Goal: Task Accomplishment & Management: Use online tool/utility

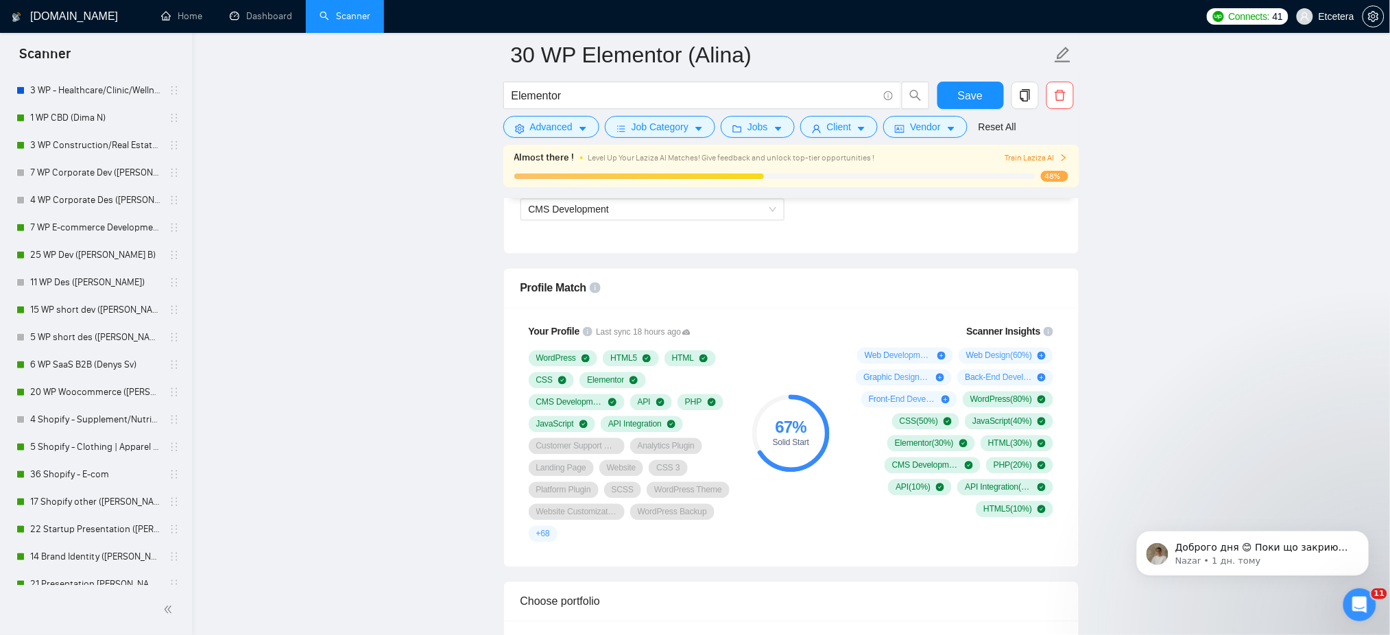
drag, startPoint x: 88, startPoint y: 394, endPoint x: 819, endPoint y: 207, distance: 754.5
click at [88, 394] on link "20 WP Woocommerce ([PERSON_NAME])" at bounding box center [95, 391] width 130 height 27
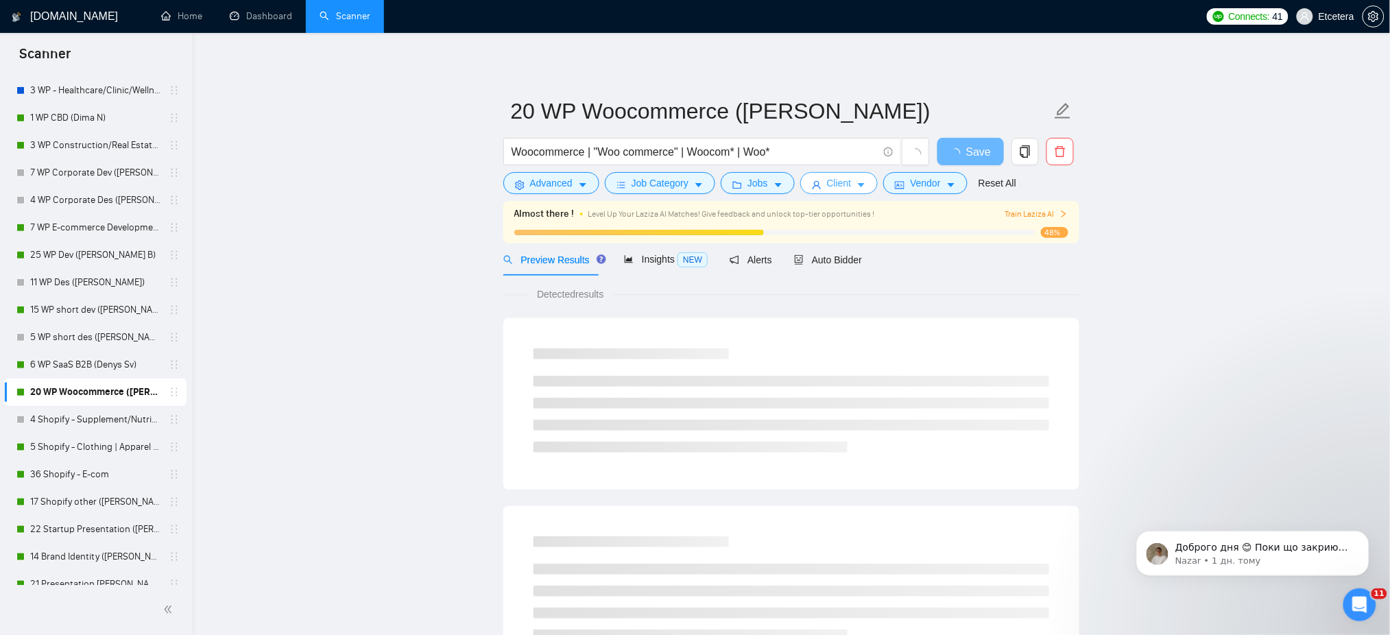
click at [827, 186] on span "Client" at bounding box center [839, 183] width 25 height 15
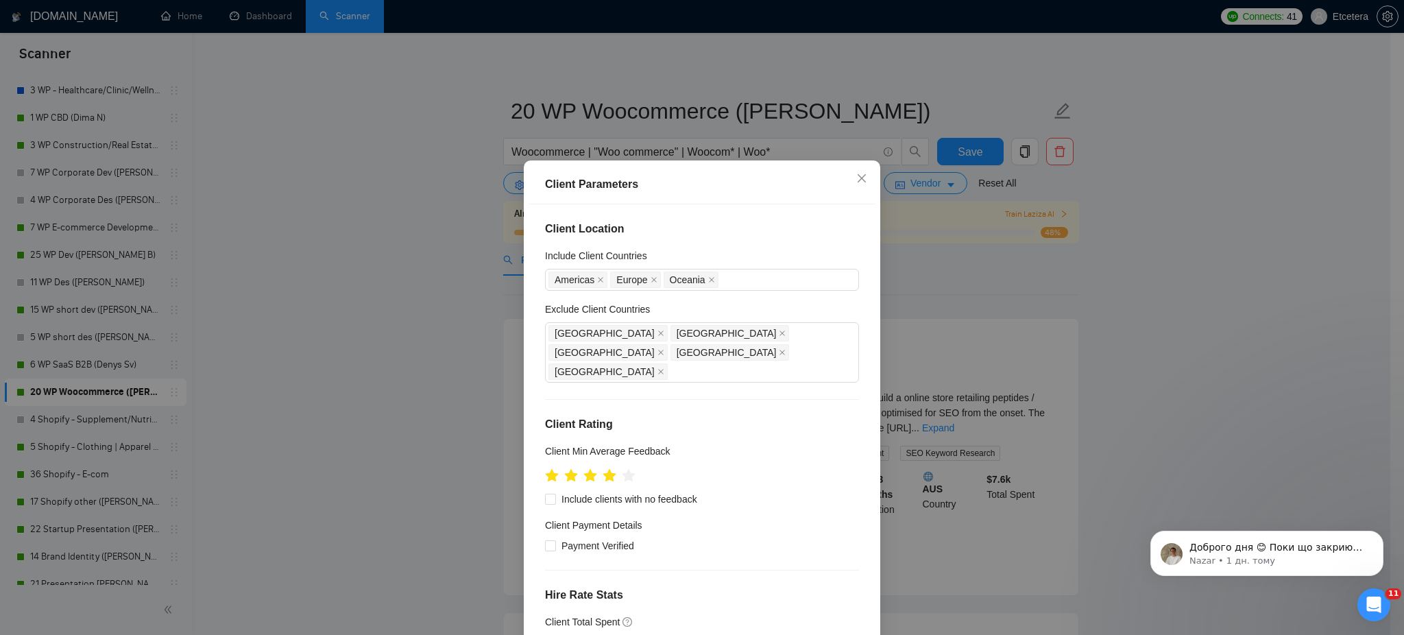
click at [891, 100] on div "Client Parameters Client Location Include Client Countries [GEOGRAPHIC_DATA] [G…" at bounding box center [702, 317] width 1404 height 635
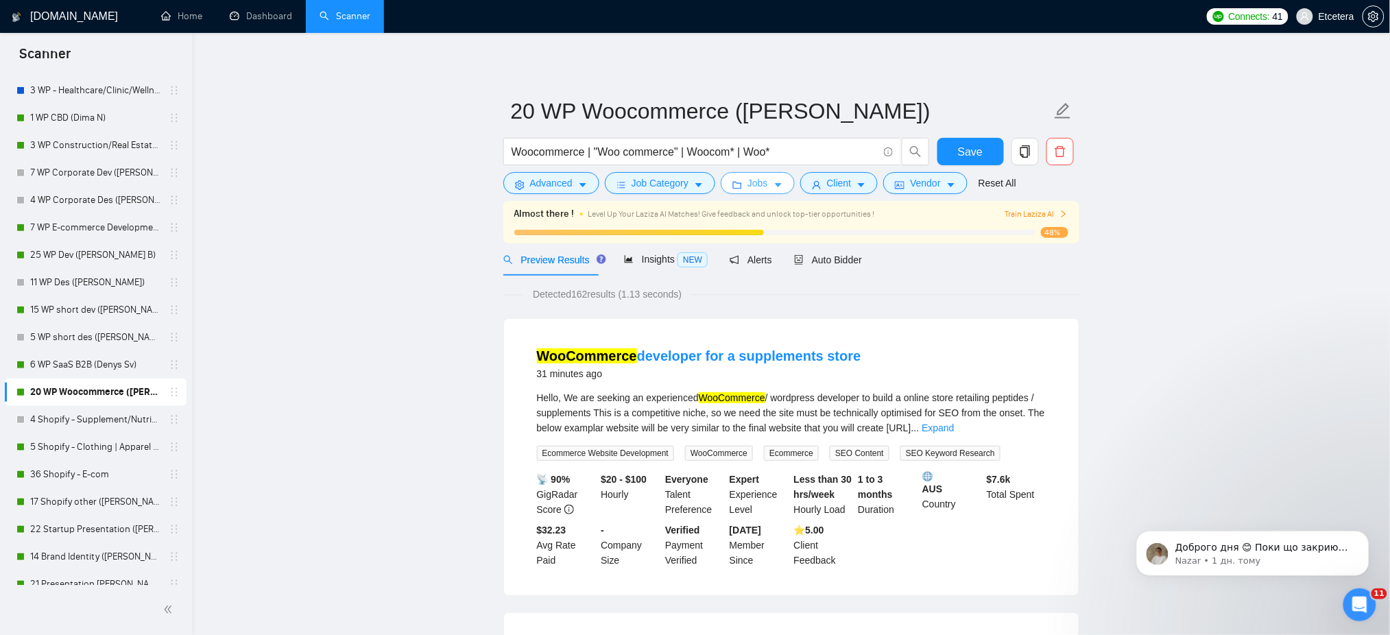
click at [750, 193] on button "Jobs" at bounding box center [758, 183] width 74 height 22
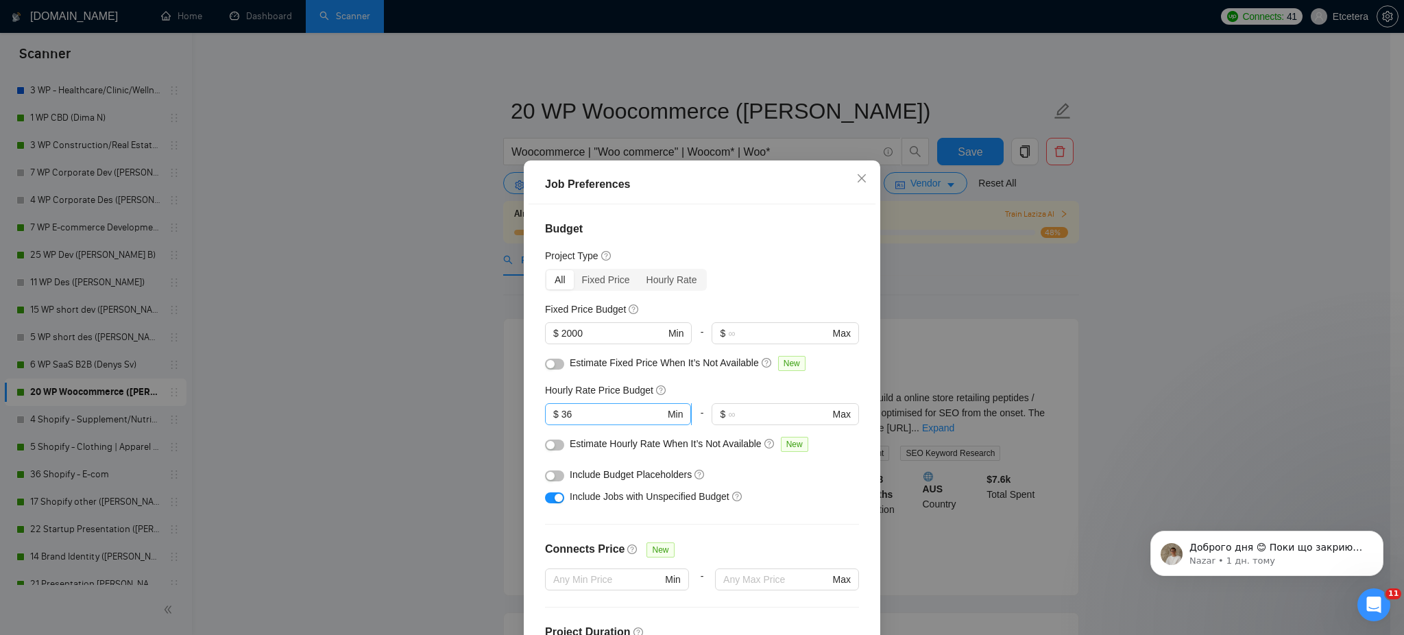
click at [586, 414] on input "36" at bounding box center [614, 414] width 104 height 15
type input "3"
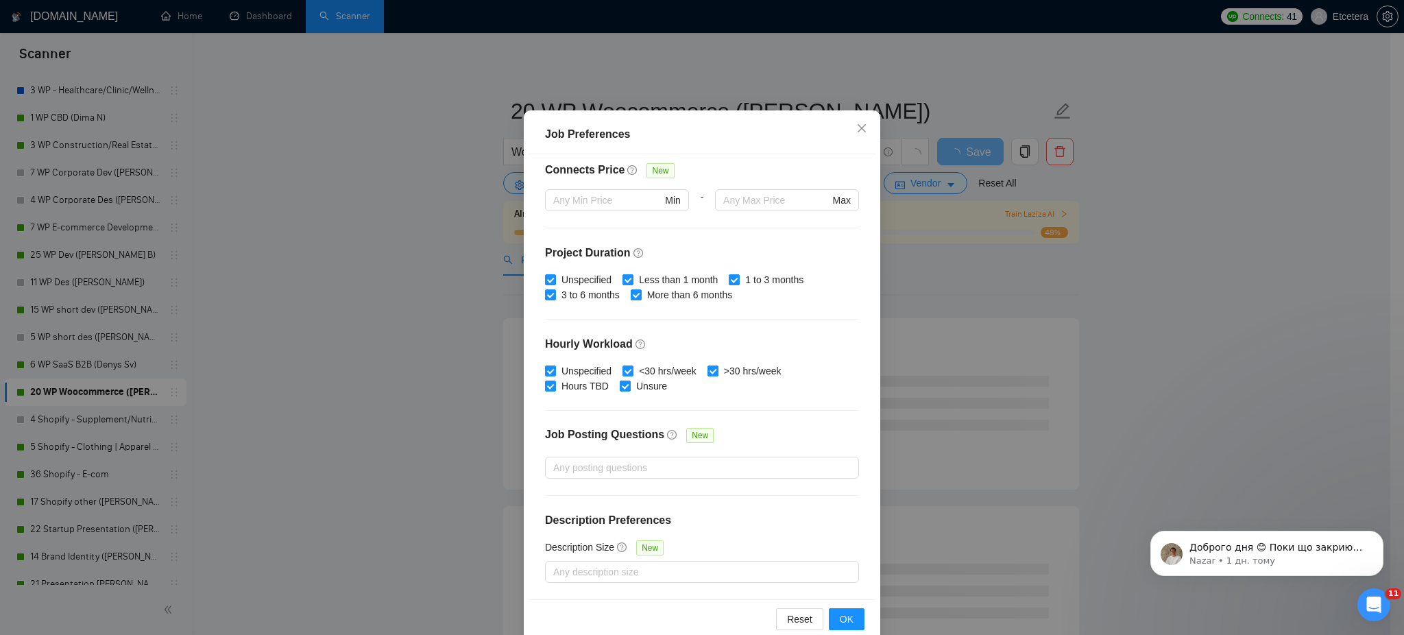
scroll to position [74, 0]
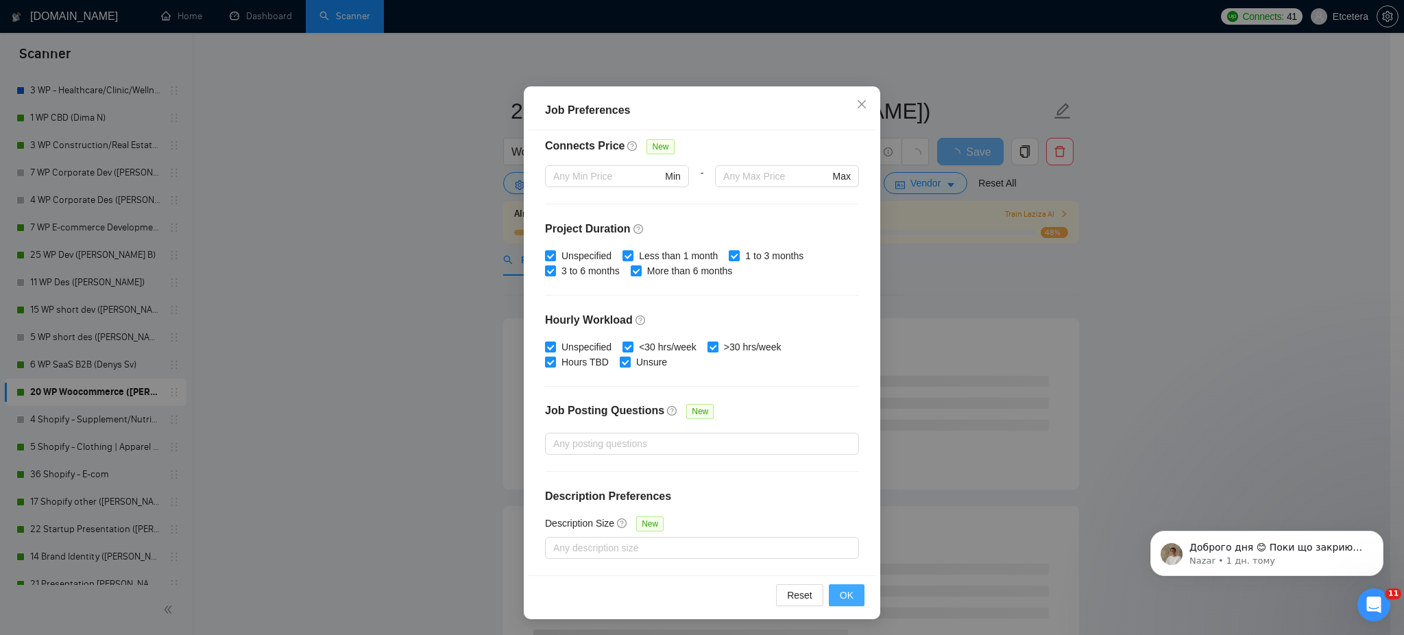
type input "41"
click at [840, 597] on span "OK" at bounding box center [847, 595] width 14 height 15
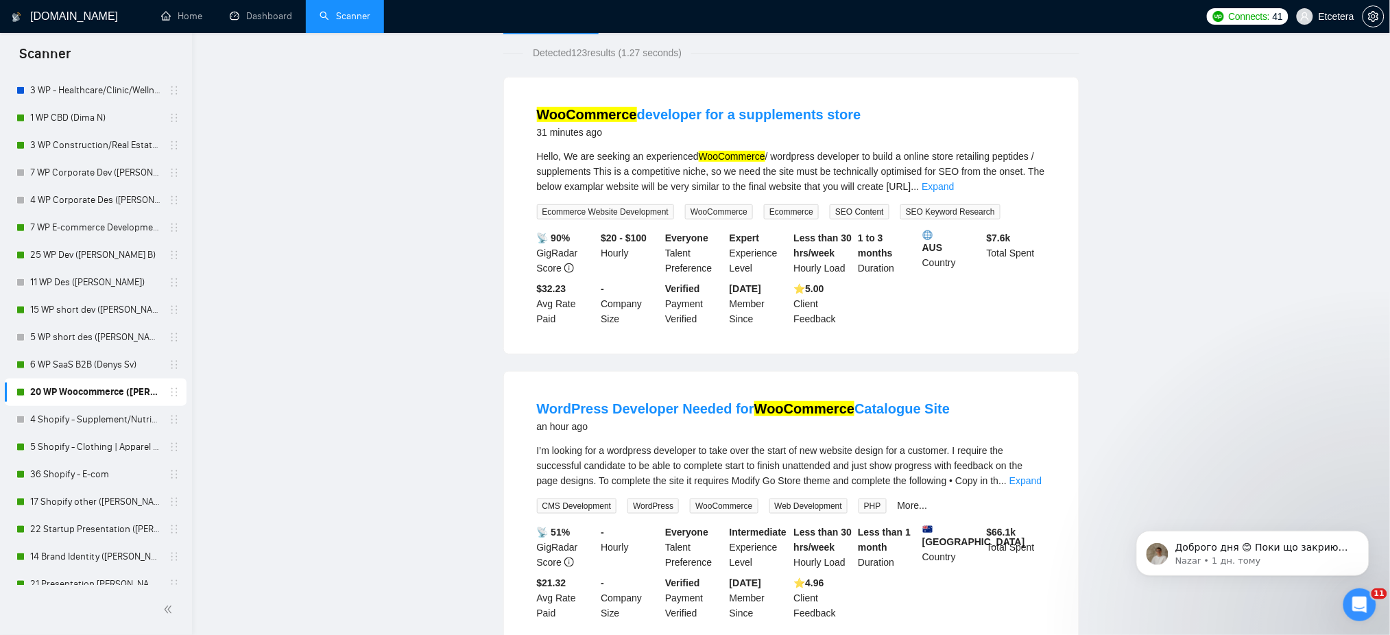
scroll to position [0, 0]
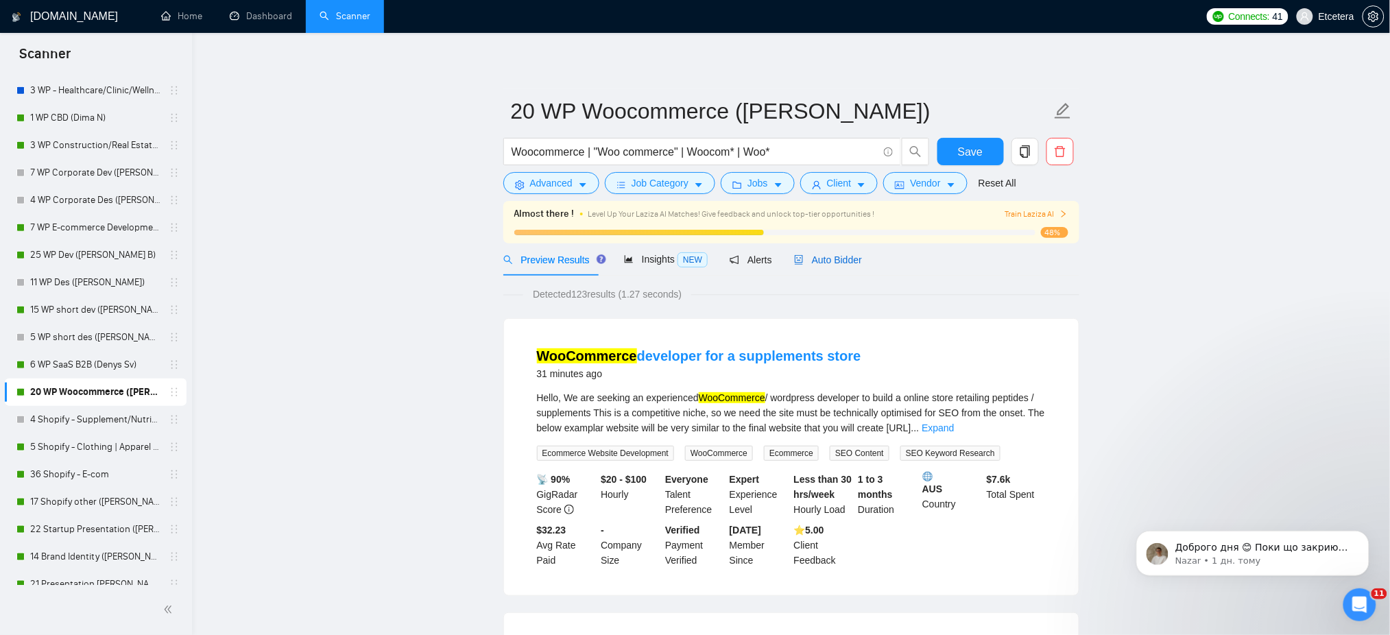
click at [813, 254] on span "Auto Bidder" at bounding box center [828, 259] width 68 height 11
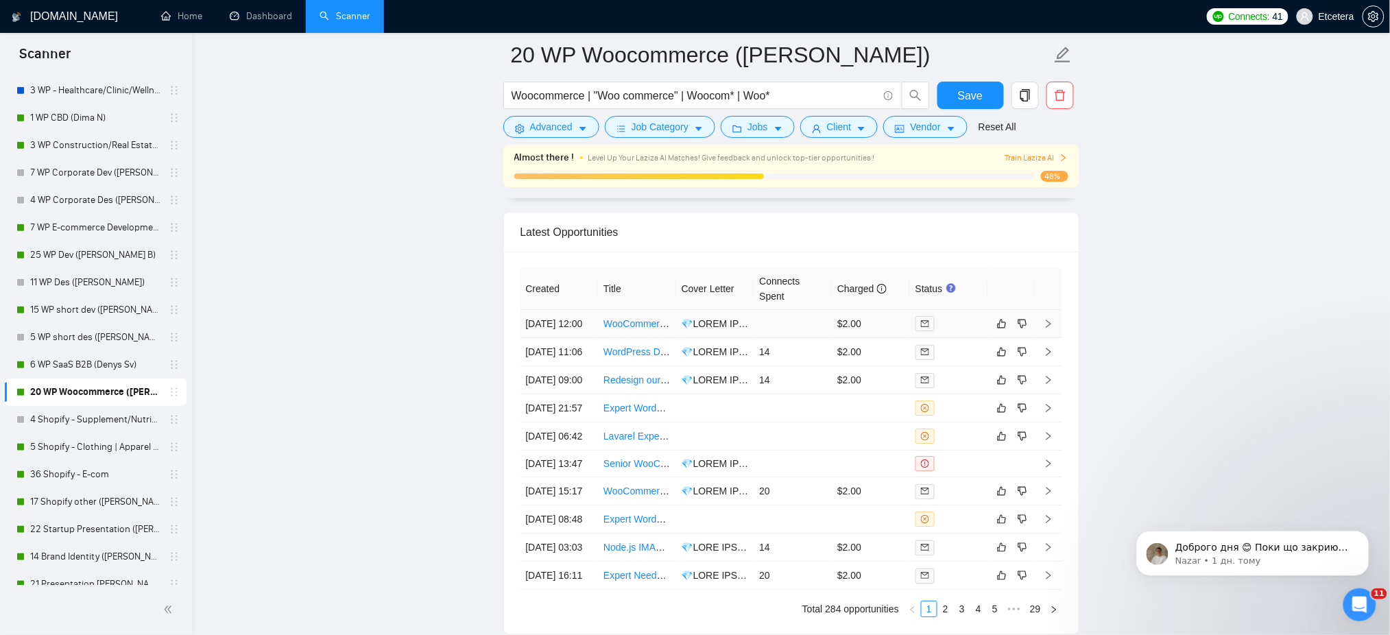
scroll to position [3382, 0]
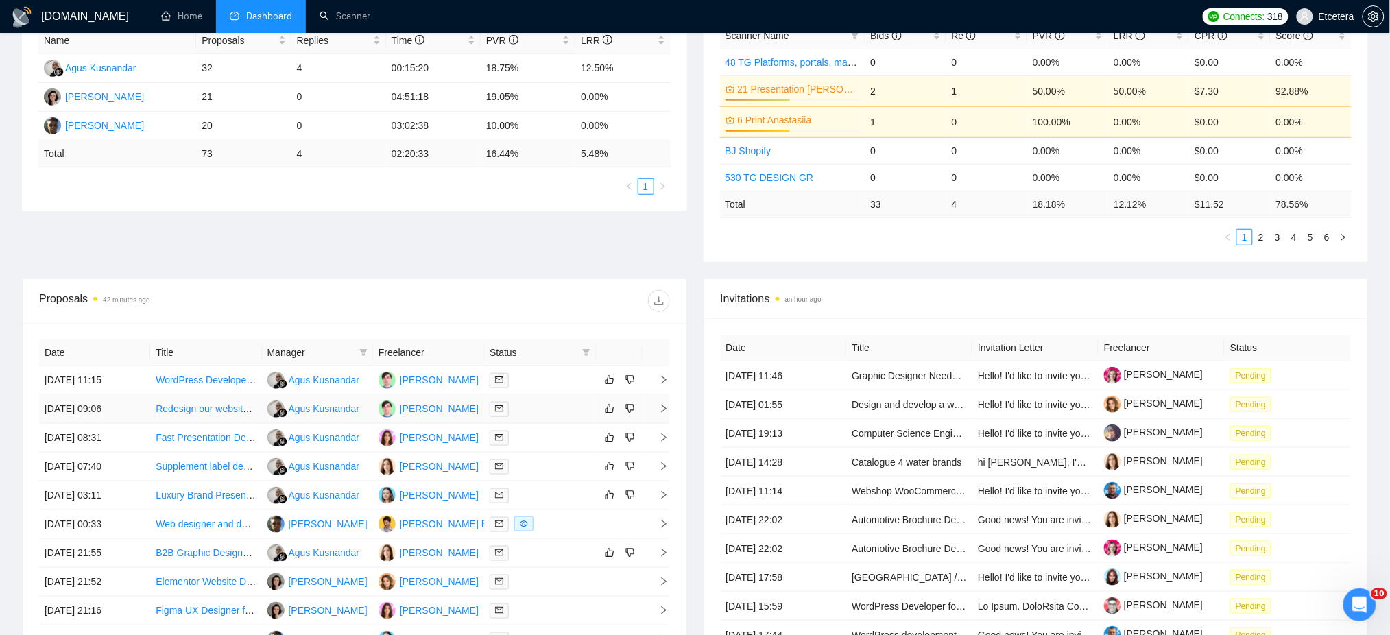
scroll to position [461, 0]
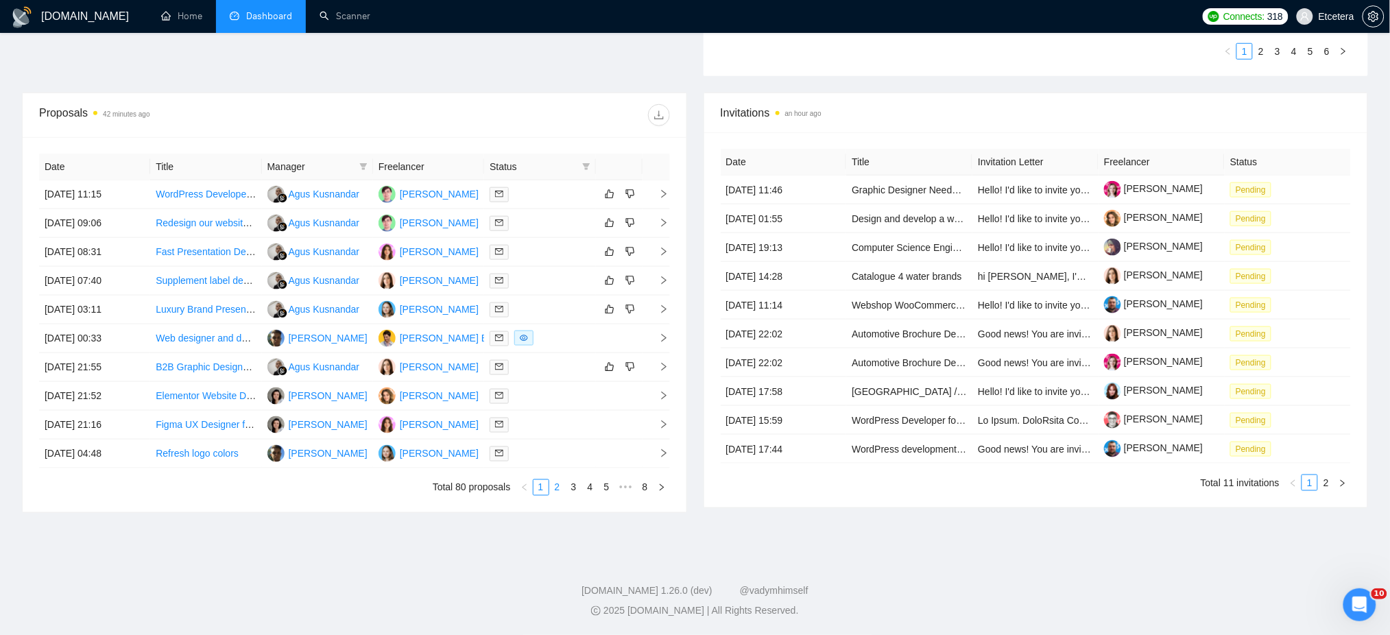
click at [554, 492] on link "2" at bounding box center [557, 487] width 15 height 15
click at [571, 488] on link "3" at bounding box center [573, 487] width 15 height 15
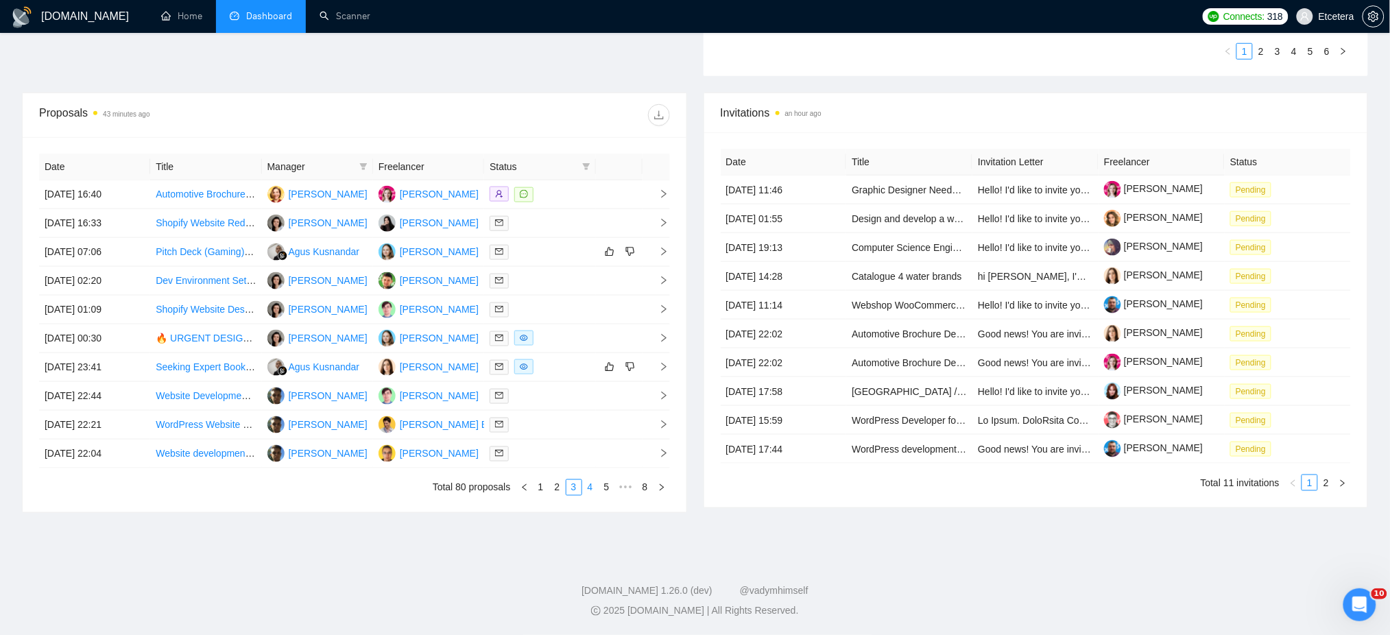
click at [588, 488] on link "4" at bounding box center [590, 487] width 15 height 15
click at [590, 486] on link "5" at bounding box center [590, 487] width 15 height 15
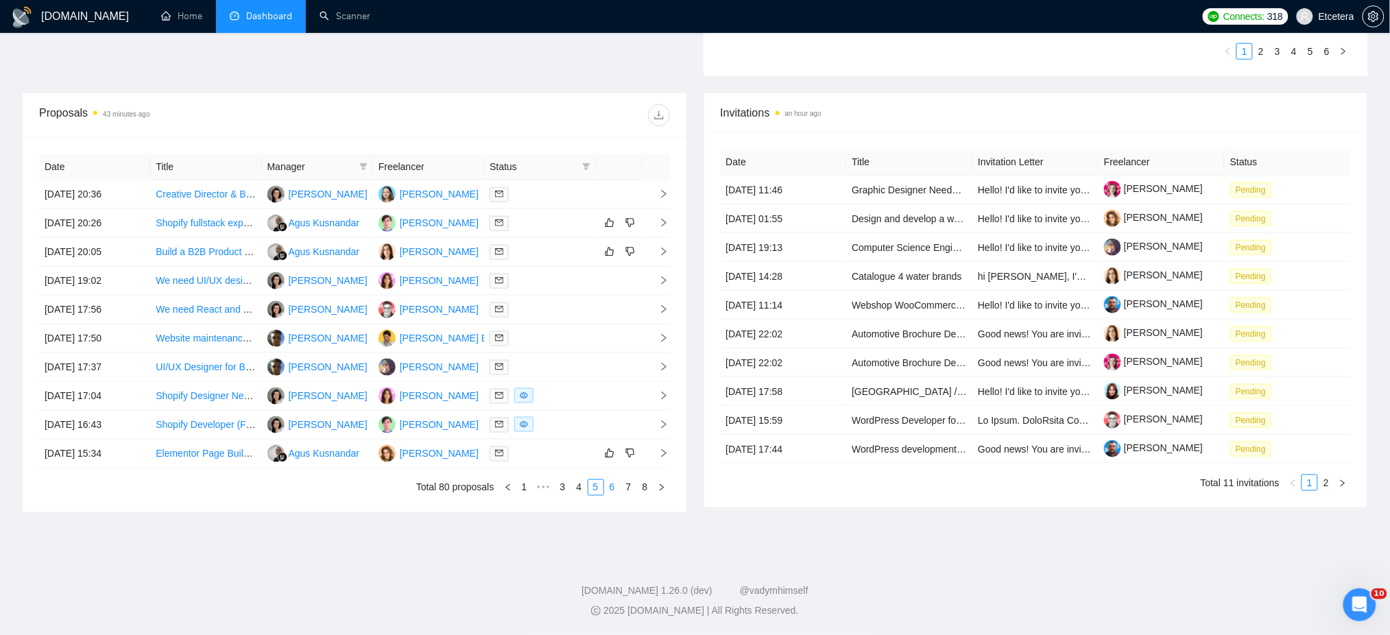
click at [612, 486] on link "6" at bounding box center [612, 487] width 15 height 15
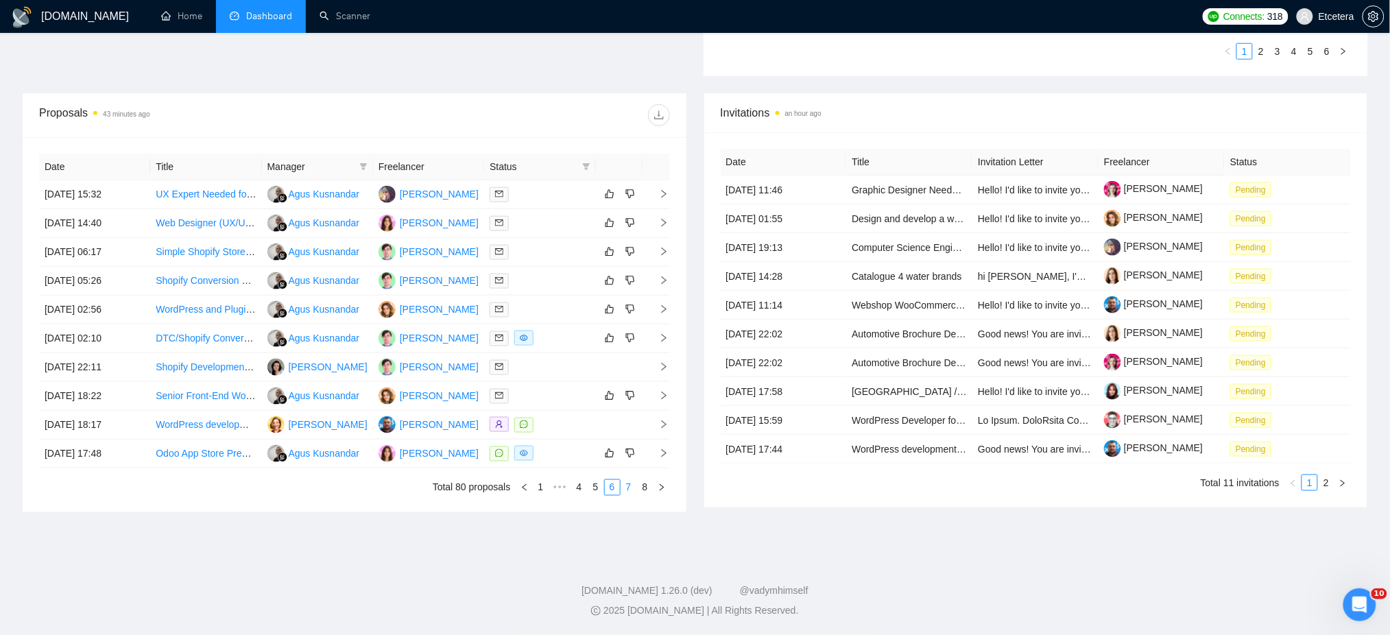
click at [629, 488] on link "7" at bounding box center [628, 487] width 15 height 15
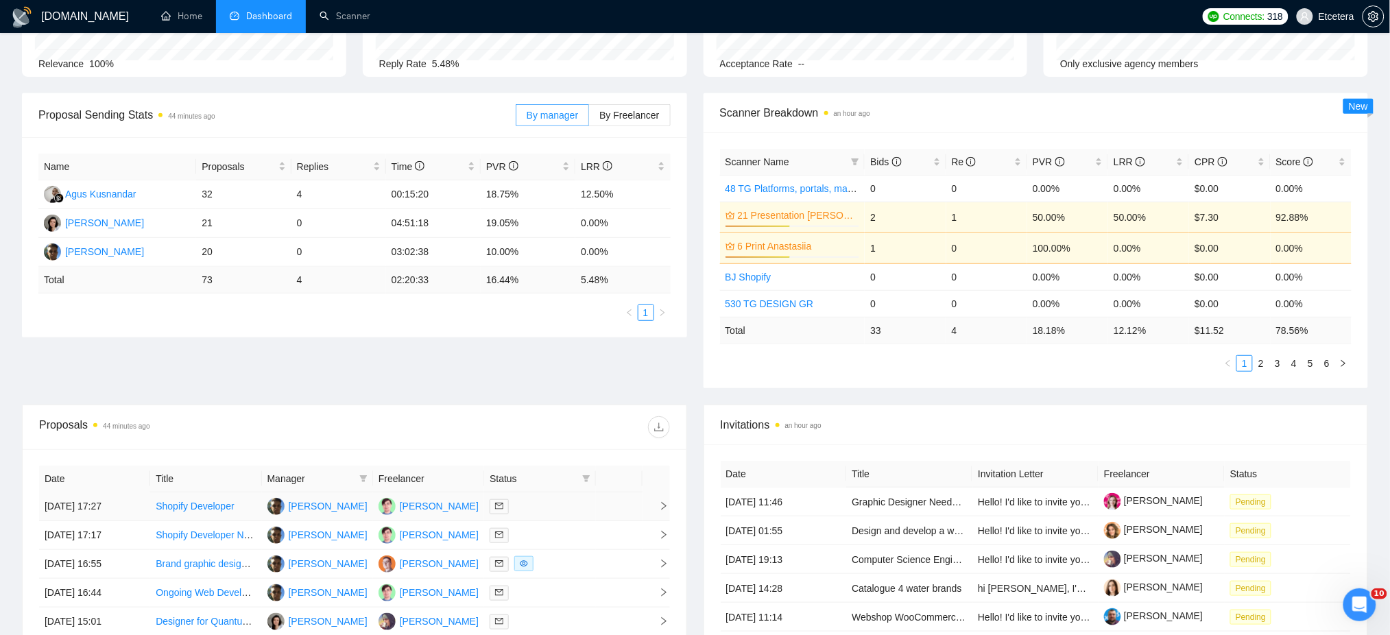
scroll to position [0, 0]
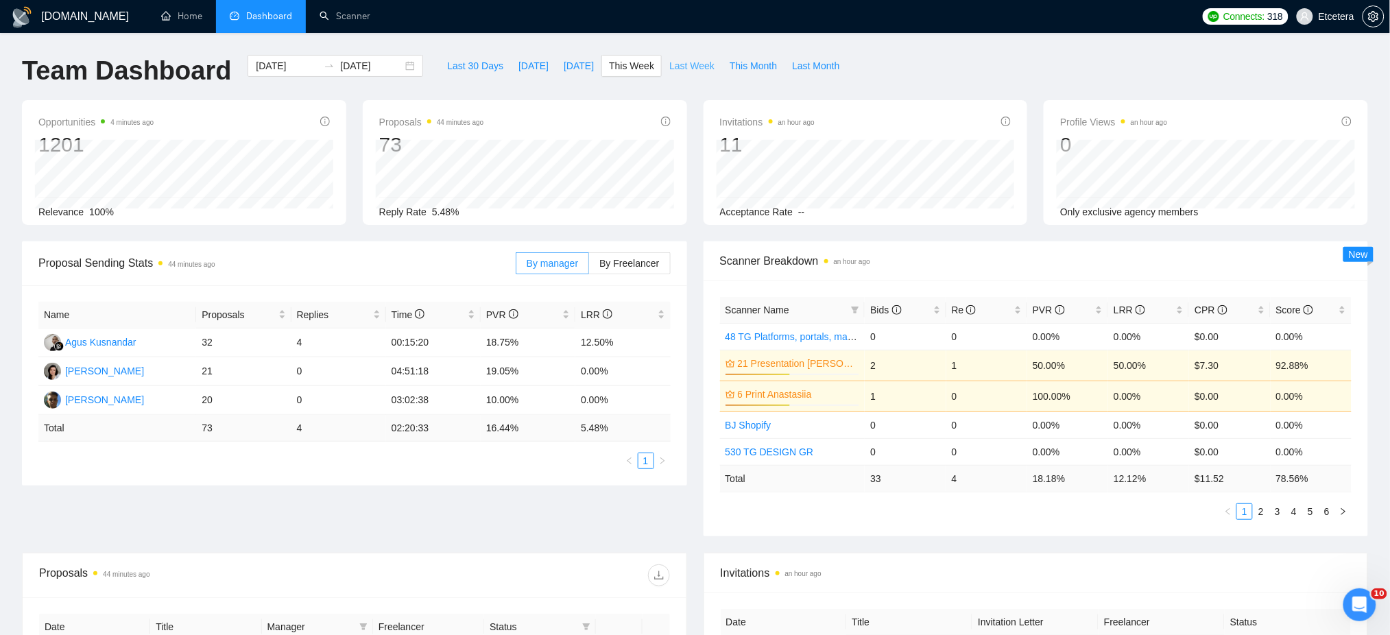
click at [684, 62] on span "Last Week" at bounding box center [691, 65] width 45 height 15
type input "2025-08-18"
type input "2025-08-24"
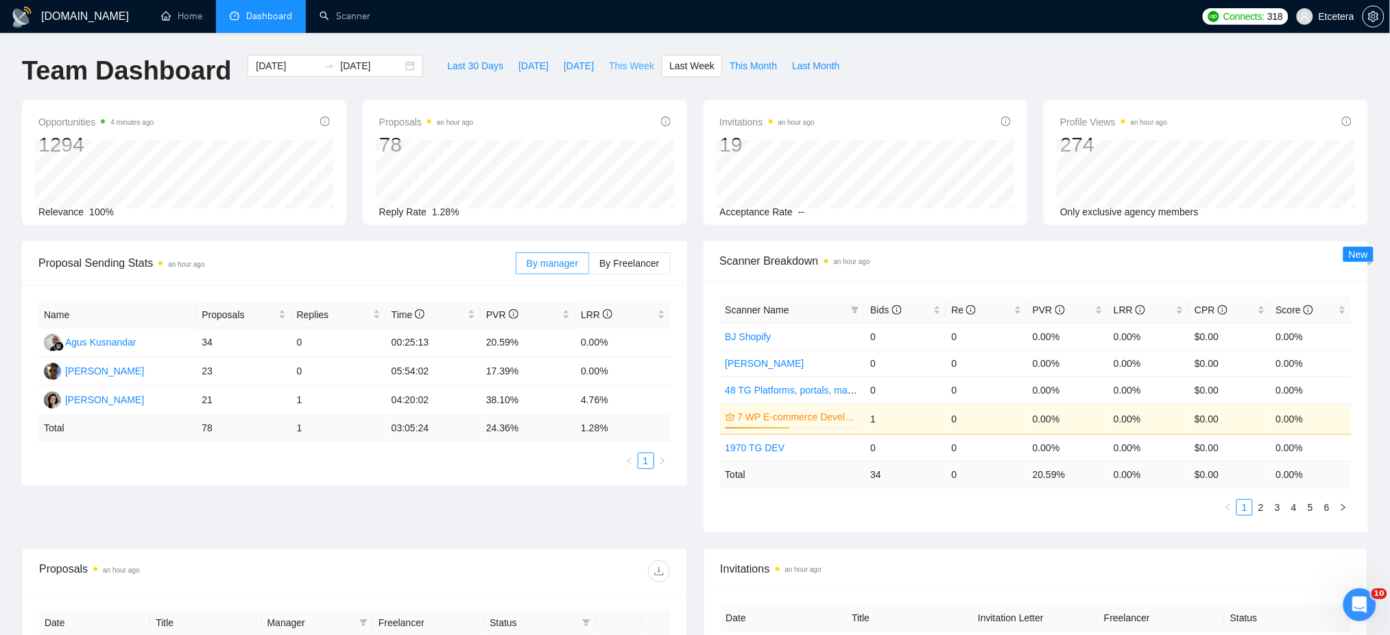
click at [625, 64] on span "This Week" at bounding box center [631, 65] width 45 height 15
type input "2025-08-25"
type input "2025-08-31"
